Goal: Navigation & Orientation: Find specific page/section

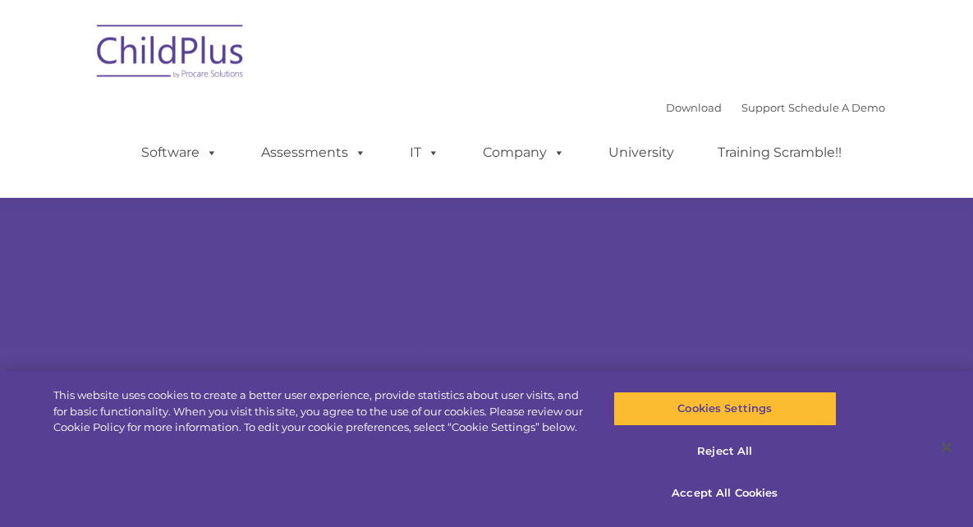
select select "MEDIUM"
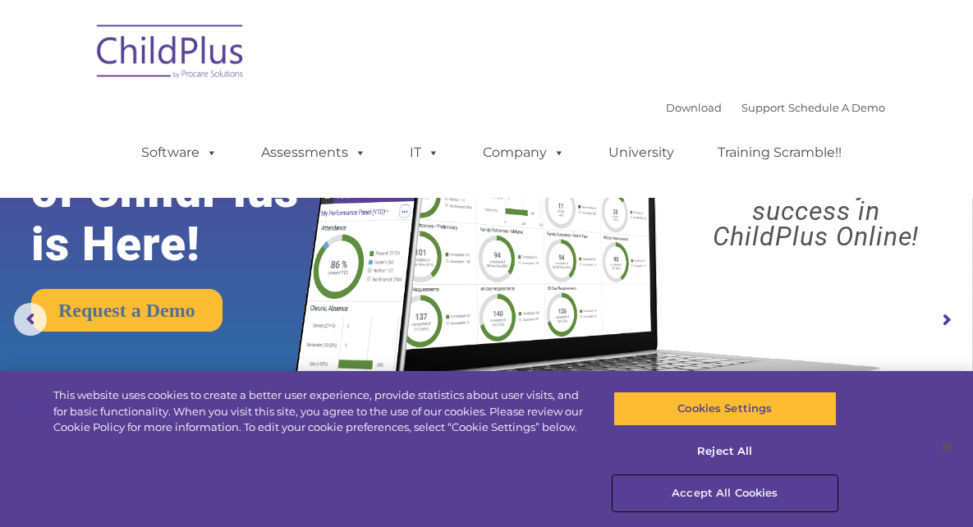
click at [733, 496] on button "Accept All Cookies" at bounding box center [725, 493] width 224 height 34
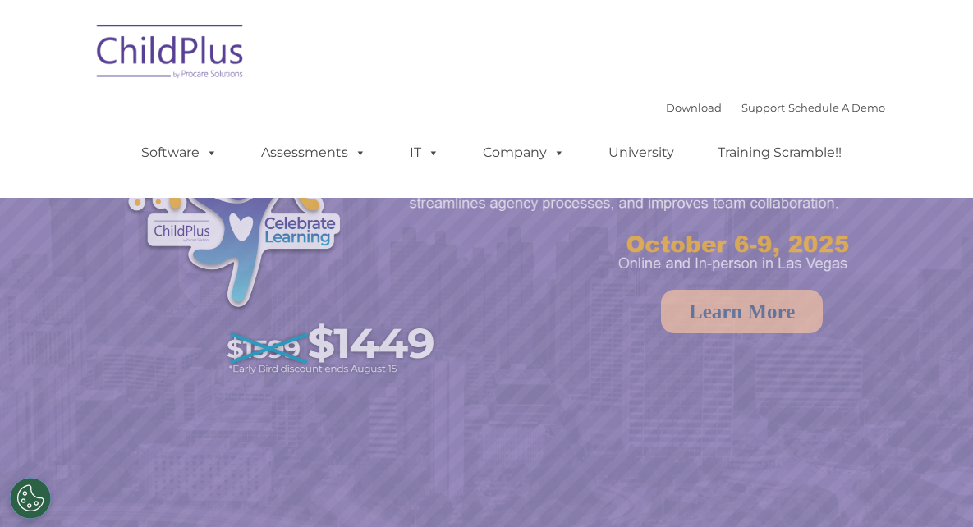
select select "MEDIUM"
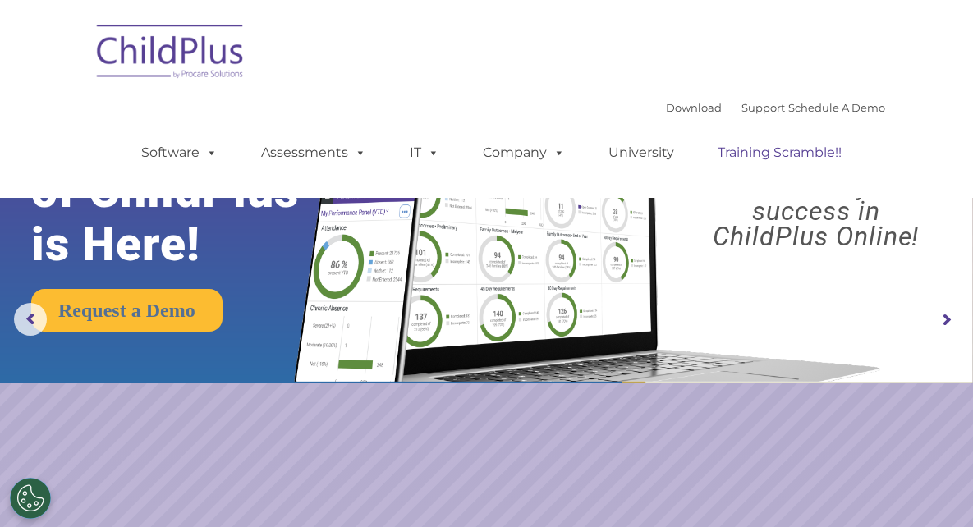
click at [858, 136] on link "Training Scramble!!" at bounding box center [779, 152] width 157 height 33
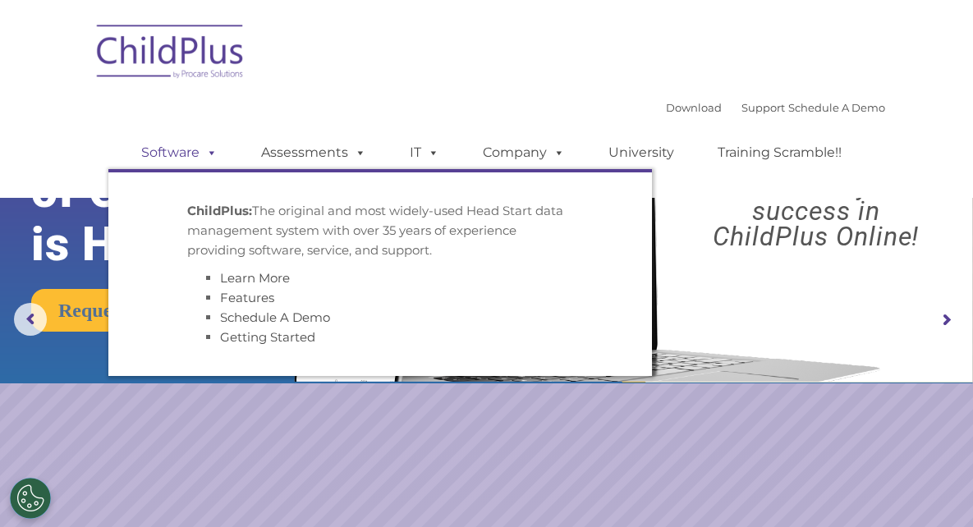
click at [217, 144] on span at bounding box center [208, 152] width 18 height 16
